Goal: Task Accomplishment & Management: Complete application form

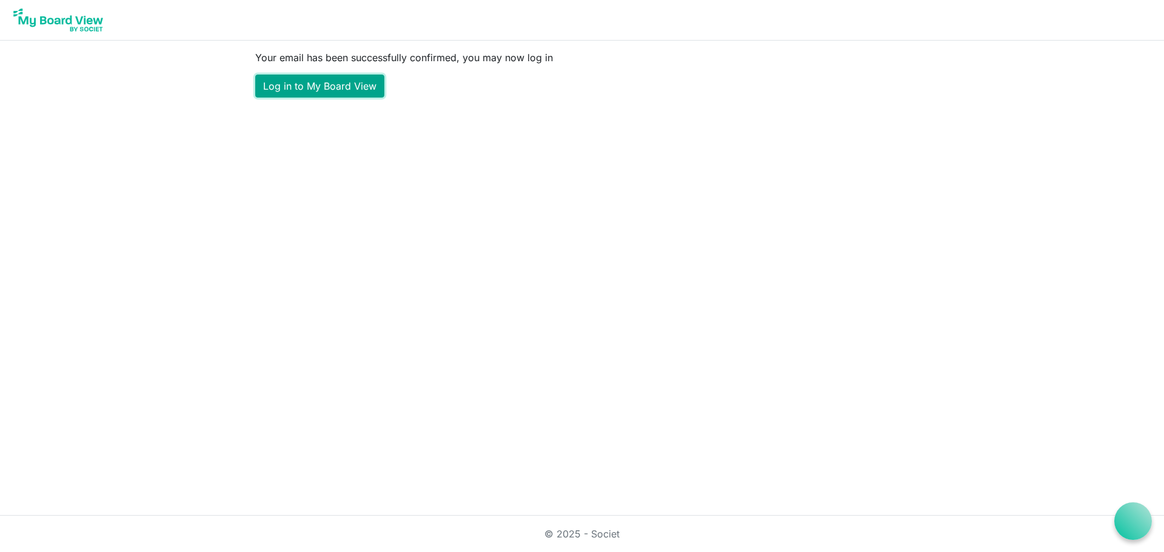
click at [301, 90] on link "Log in to My Board View" at bounding box center [319, 86] width 129 height 23
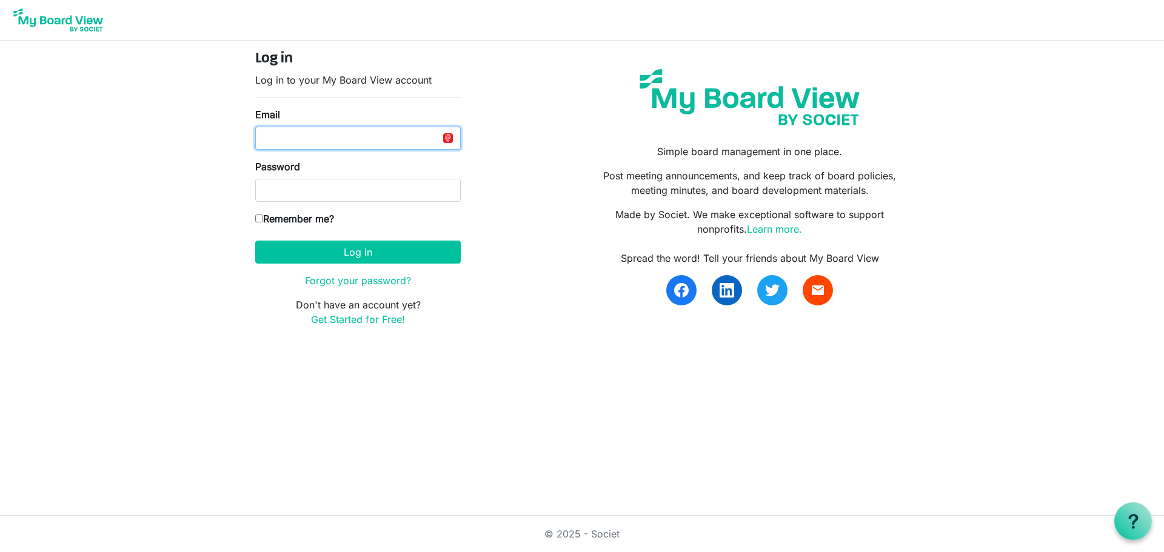
click at [354, 143] on input "Email" at bounding box center [358, 138] width 206 height 23
type input "[EMAIL_ADDRESS][DOMAIN_NAME]"
click at [259, 219] on input "Remember me?" at bounding box center [259, 219] width 8 height 8
checkbox input "true"
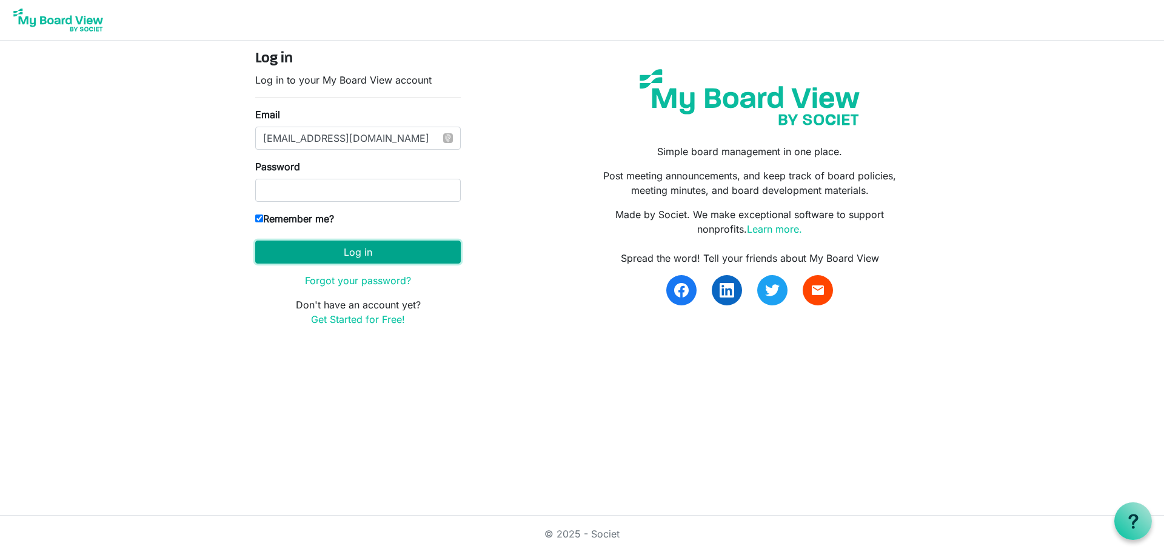
click at [287, 253] on button "Log in" at bounding box center [358, 252] width 206 height 23
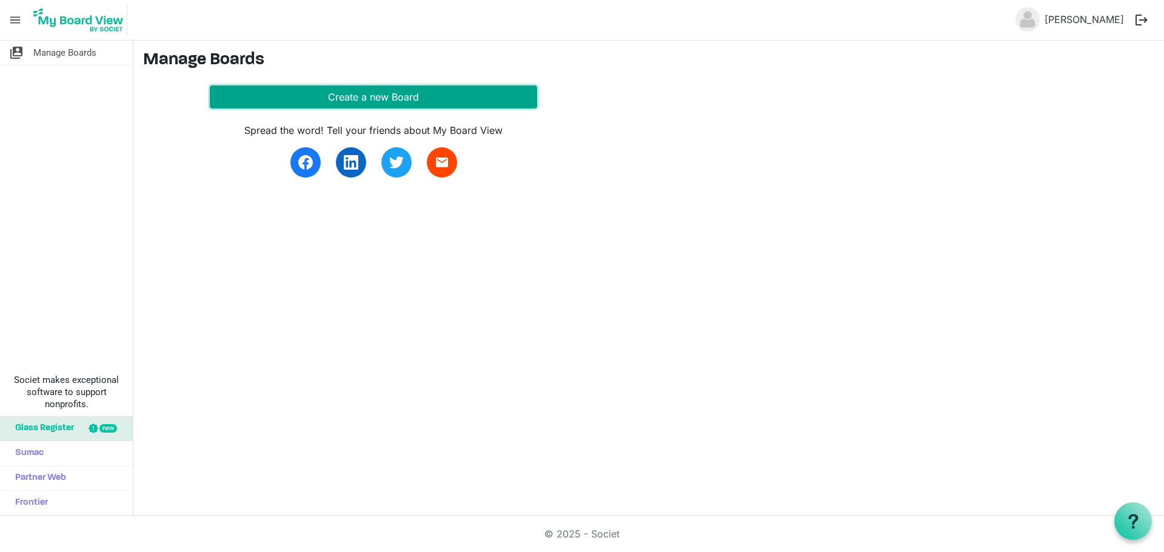
click at [360, 93] on button "Create a new Board" at bounding box center [373, 96] width 327 height 23
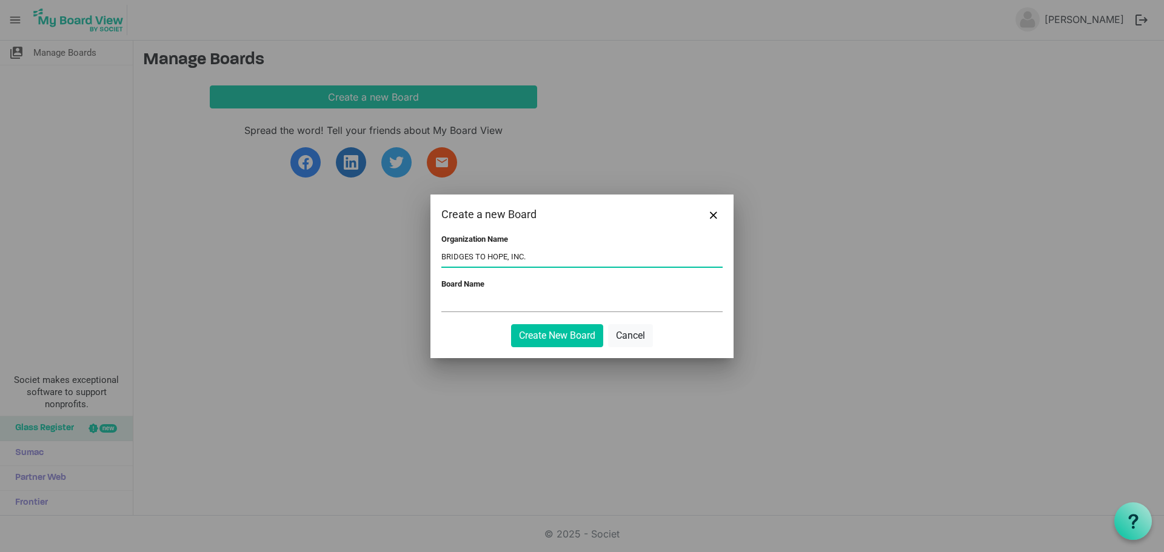
type input "BRIDGES TO HOPE, INC."
click at [557, 296] on input "Board Name" at bounding box center [581, 302] width 281 height 18
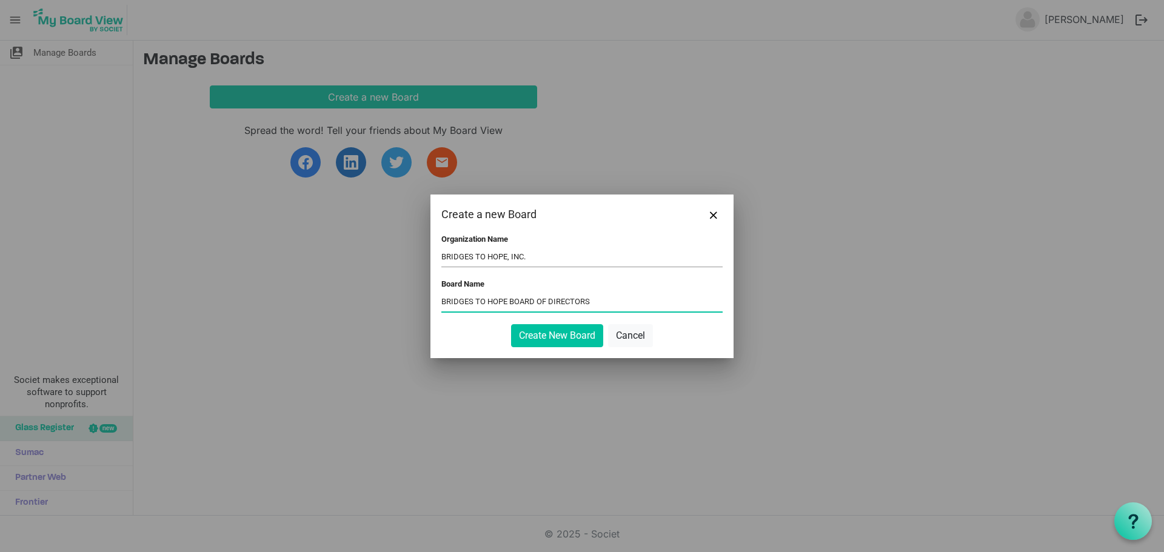
drag, startPoint x: 510, startPoint y: 298, endPoint x: 443, endPoint y: 291, distance: 67.7
click at [443, 291] on div "Board Name BRIDGES TO HOPE BOARD OF DIRECTORS" at bounding box center [581, 296] width 281 height 35
click at [529, 305] on input "BOARD OF DIRECTORS" at bounding box center [581, 302] width 281 height 18
type input "BOARD OF DIRECTORS, BRIDGES TO HOPE"
click at [547, 338] on button "Create New Board" at bounding box center [557, 335] width 92 height 23
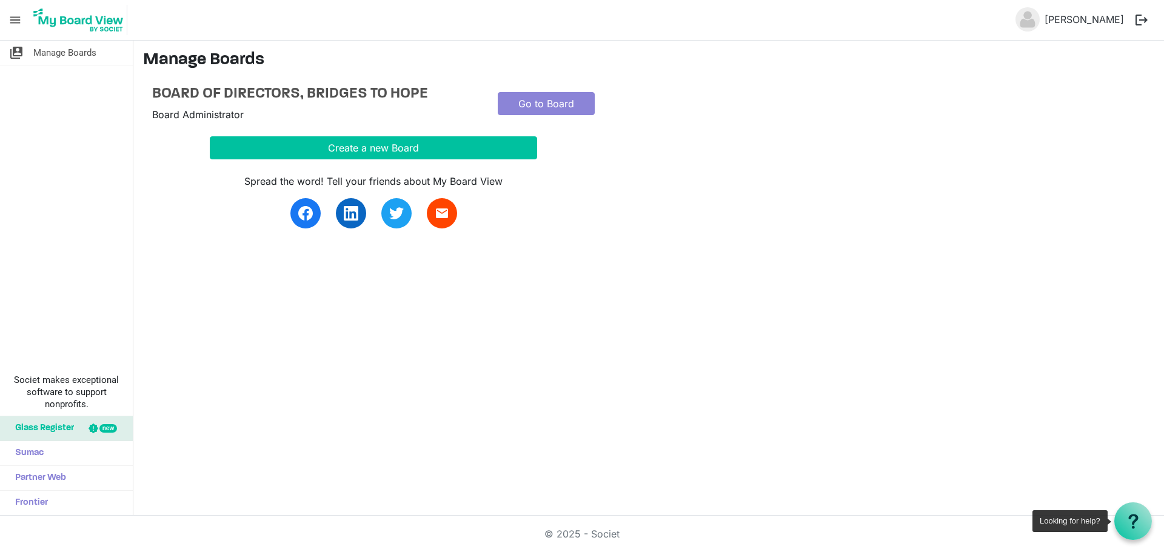
click at [1128, 521] on icon at bounding box center [1133, 521] width 15 height 15
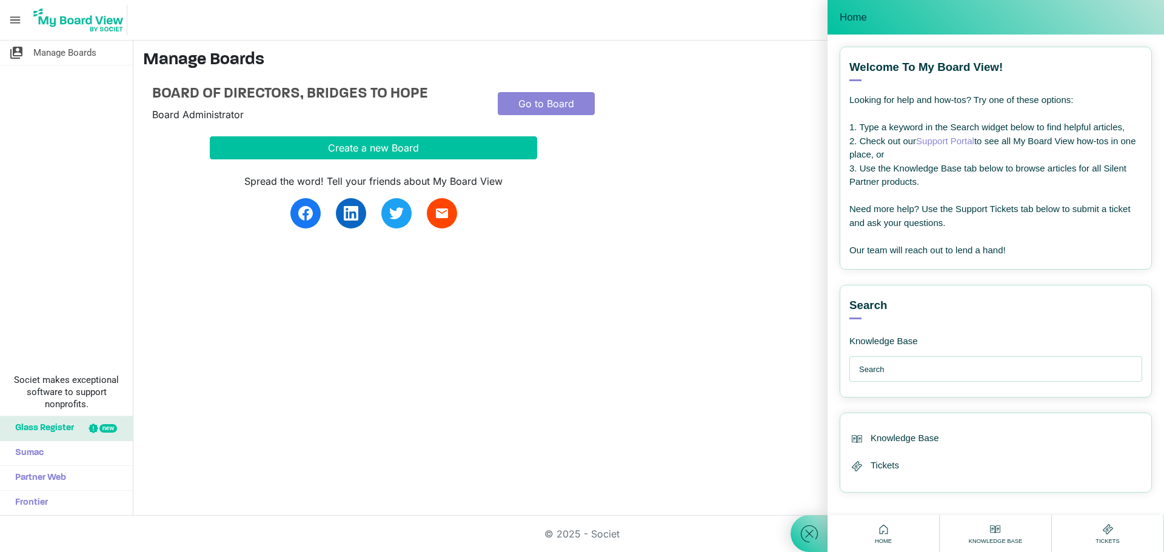
click at [919, 377] on input "text" at bounding box center [998, 370] width 279 height 24
type input "data protection"
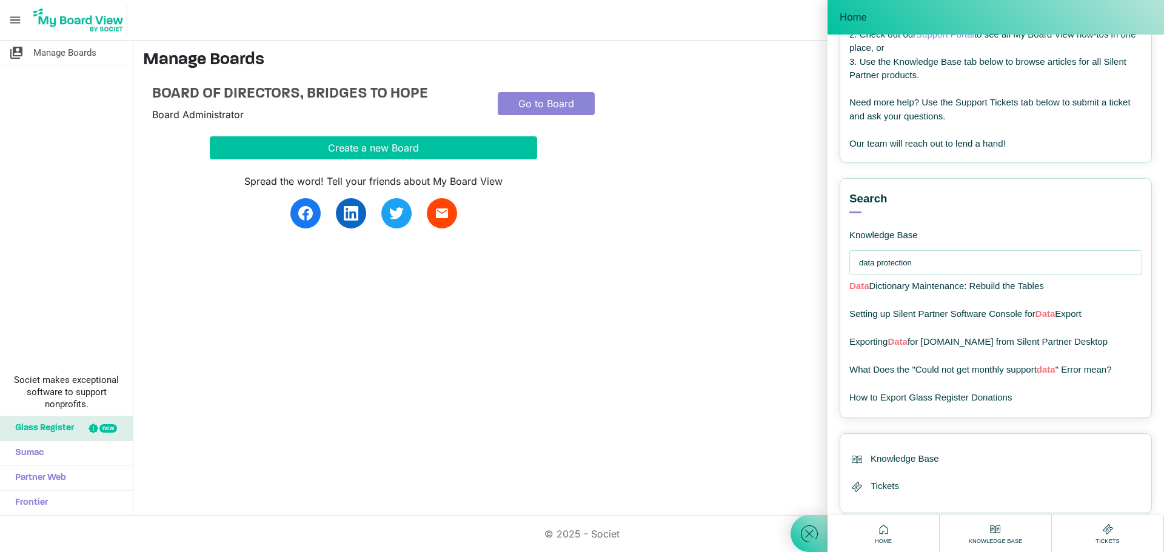
scroll to position [121, 0]
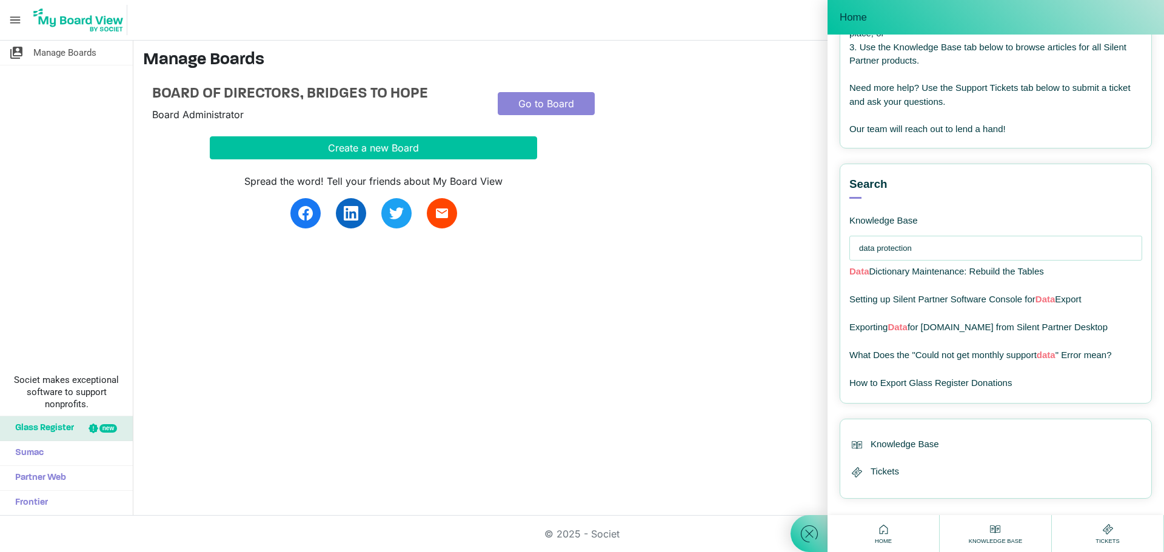
click at [607, 352] on div "switch_account Manage Boards Societ makes exceptional software to support nonpr…" at bounding box center [582, 278] width 1164 height 475
click at [905, 539] on div "Home" at bounding box center [884, 533] width 112 height 37
click at [875, 534] on div "Home" at bounding box center [883, 534] width 23 height 24
click at [703, 203] on div "Spread the word! Tell your friends about My Board View email" at bounding box center [488, 193] width 691 height 69
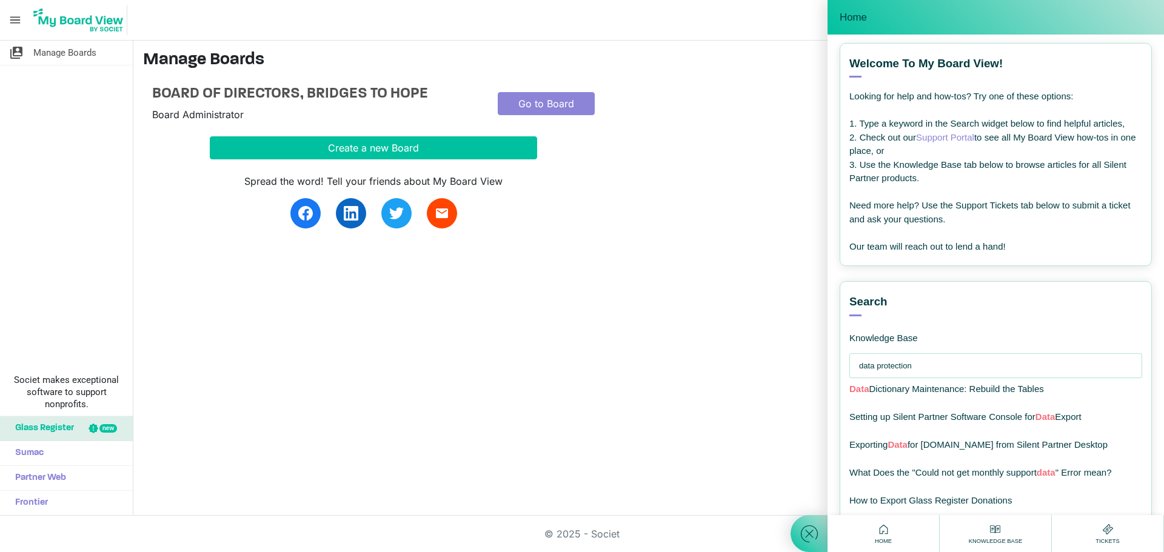
scroll to position [0, 0]
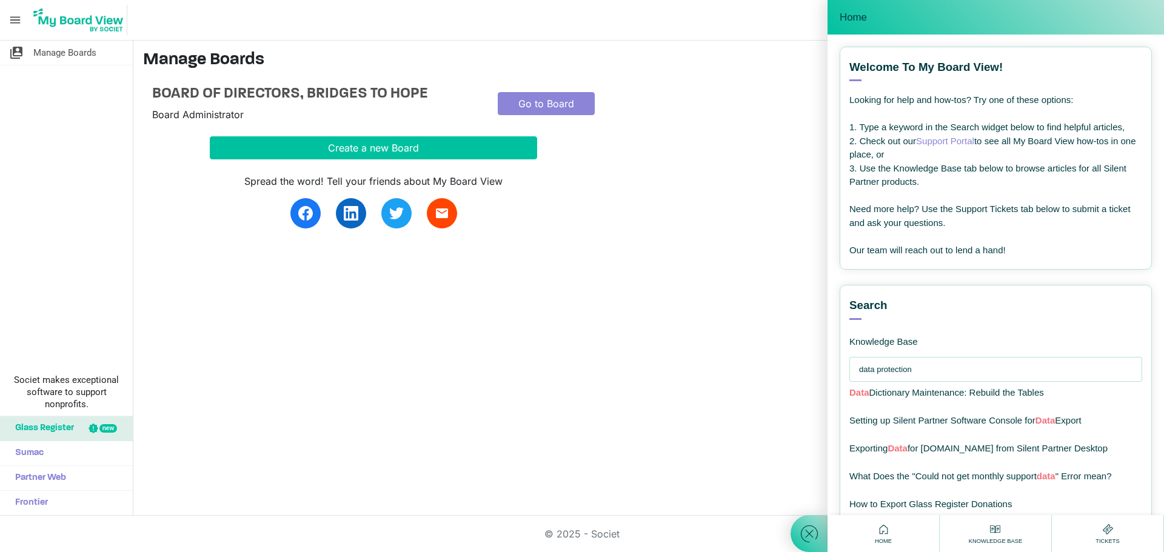
click at [854, 18] on span "Home" at bounding box center [853, 18] width 27 height 12
click at [813, 538] on icon at bounding box center [809, 534] width 22 height 22
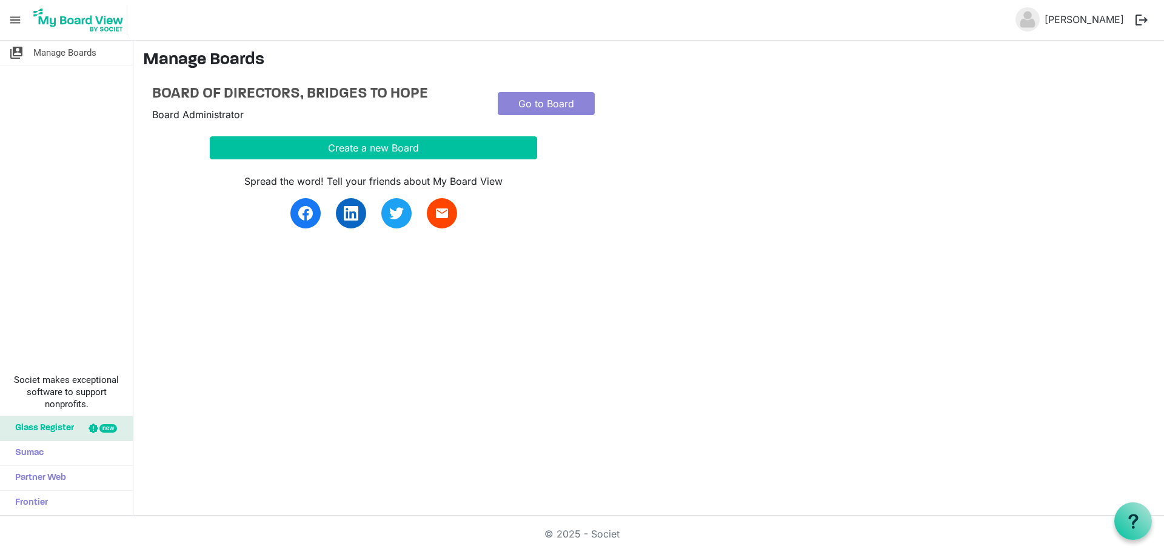
click at [10, 19] on span "menu" at bounding box center [15, 19] width 23 height 23
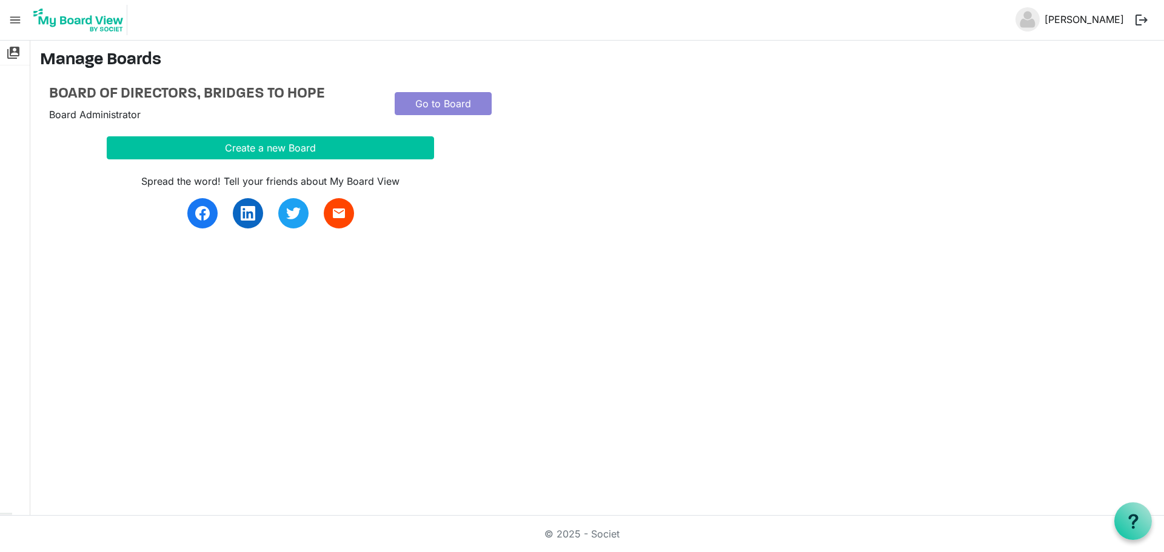
click at [1070, 21] on link "[PERSON_NAME]" at bounding box center [1084, 19] width 89 height 24
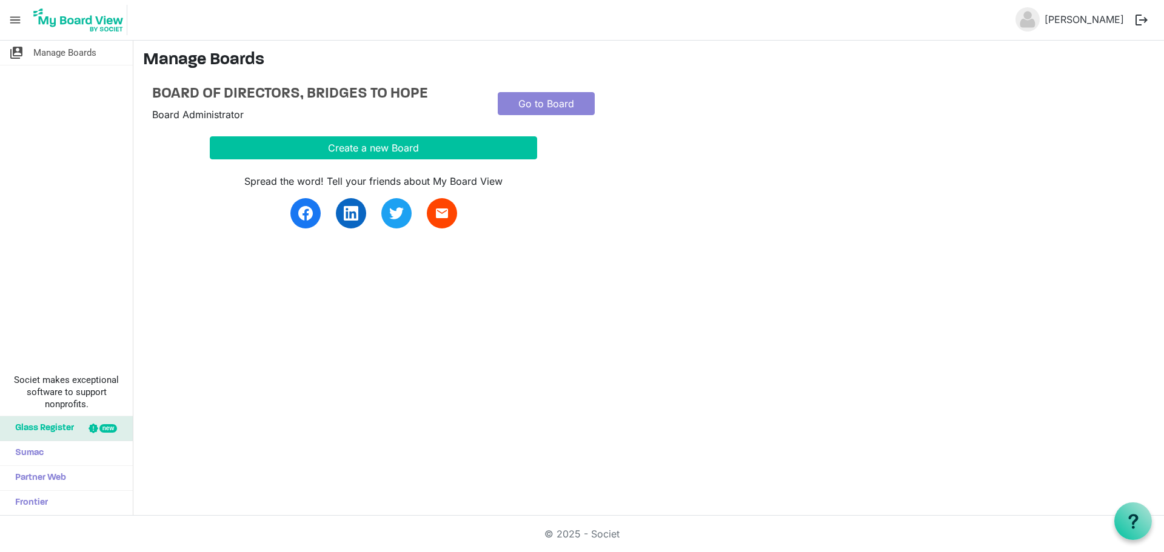
click at [1136, 527] on icon at bounding box center [1133, 521] width 15 height 15
